Goal: Transaction & Acquisition: Book appointment/travel/reservation

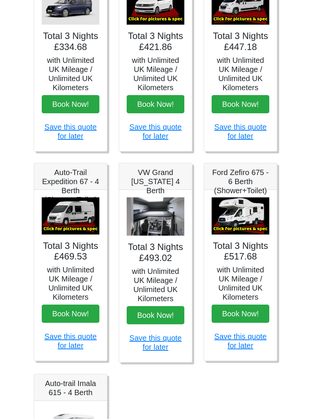
scroll to position [169, 0]
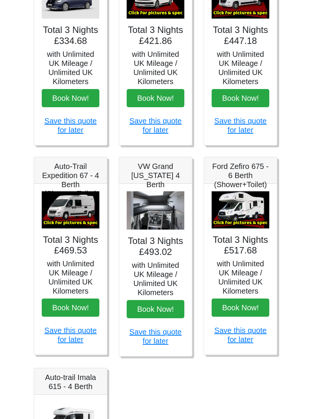
click at [165, 314] on button "Book Now!" at bounding box center [156, 309] width 58 height 18
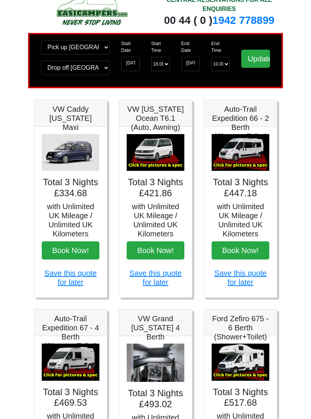
scroll to position [0, 0]
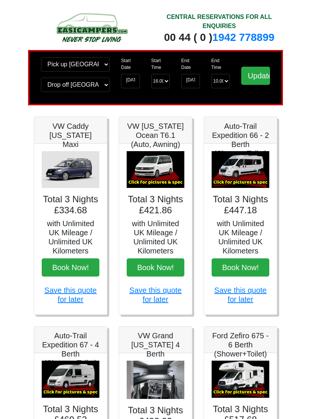
click at [257, 274] on button "Book Now!" at bounding box center [241, 268] width 58 height 18
click at [194, 88] on input "15-09-2025" at bounding box center [190, 81] width 19 height 14
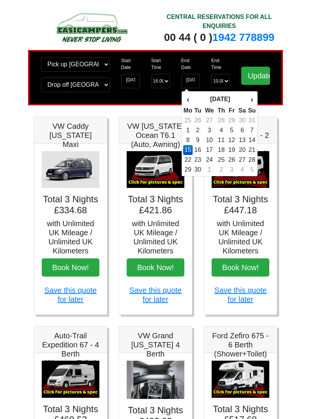
click at [234, 151] on td "19" at bounding box center [232, 150] width 10 height 10
type input "19-09-2025"
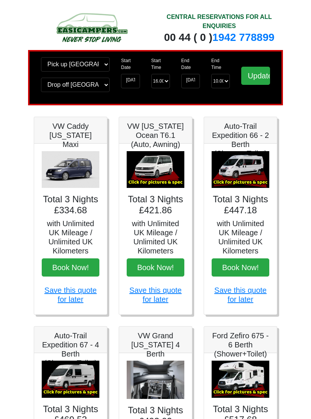
click at [259, 81] on input "Update" at bounding box center [255, 76] width 29 height 18
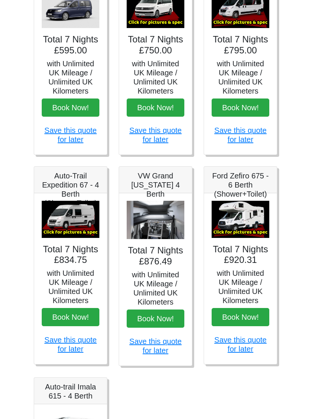
scroll to position [163, 0]
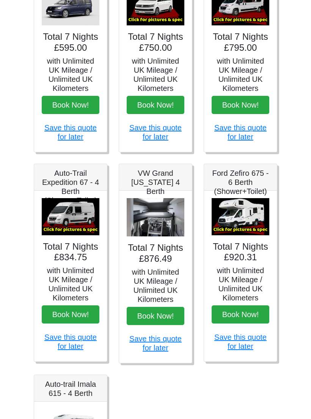
click at [245, 316] on button "Book Now!" at bounding box center [241, 315] width 58 height 18
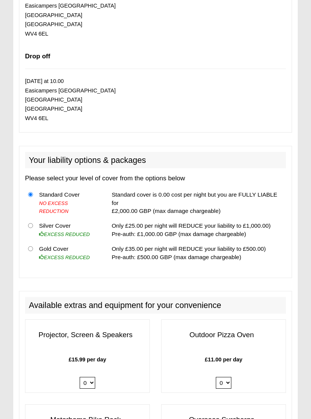
scroll to position [560, 0]
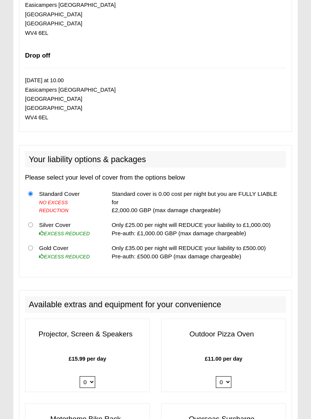
click at [33, 246] on input "radio" at bounding box center [30, 248] width 5 height 5
radio input "true"
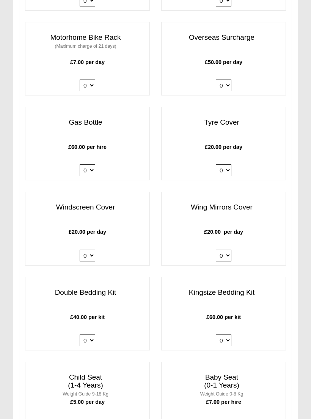
scroll to position [967, 0]
